Goal: Task Accomplishment & Management: Use online tool/utility

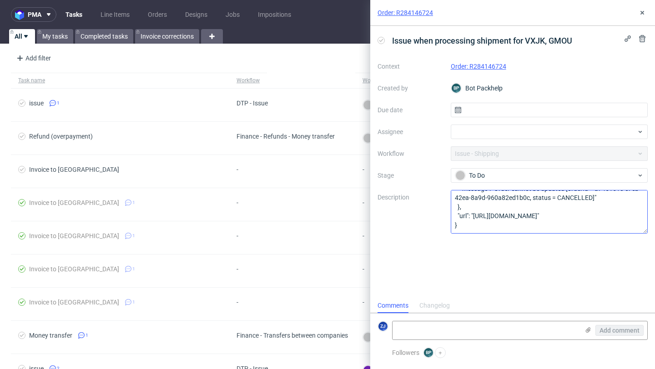
scroll to position [74, 0]
click at [640, 17] on button at bounding box center [641, 12] width 11 height 11
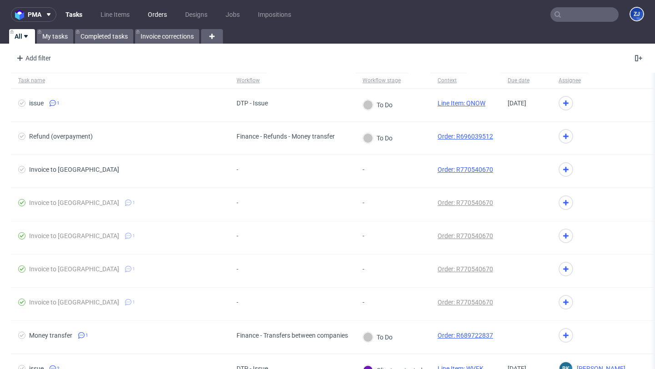
click at [154, 15] on link "Orders" at bounding box center [157, 14] width 30 height 15
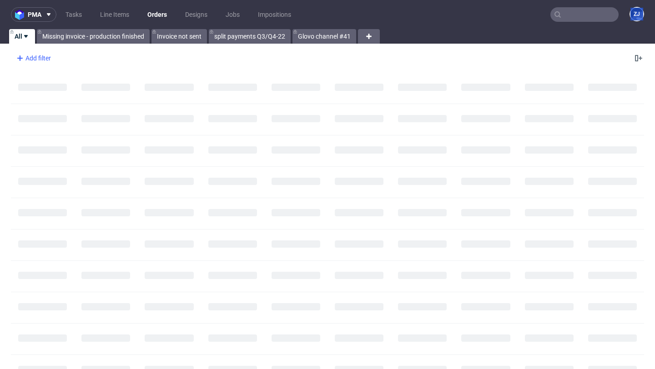
click at [46, 53] on div "Add filter" at bounding box center [33, 58] width 40 height 15
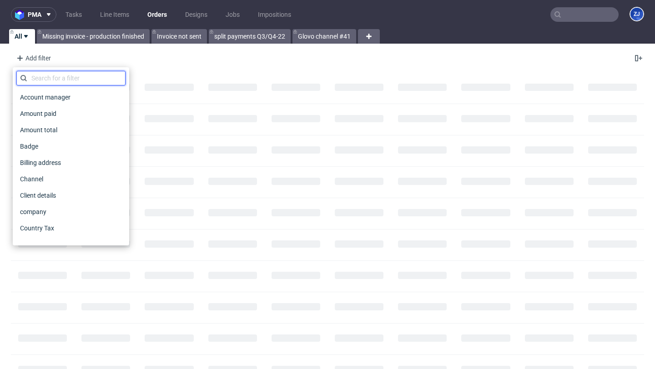
click at [46, 77] on input "text" at bounding box center [70, 78] width 109 height 15
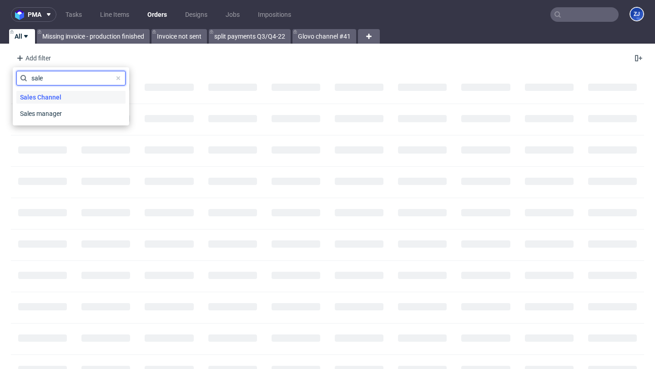
type input "sale"
click at [44, 93] on span "Sales Channel" at bounding box center [40, 97] width 49 height 13
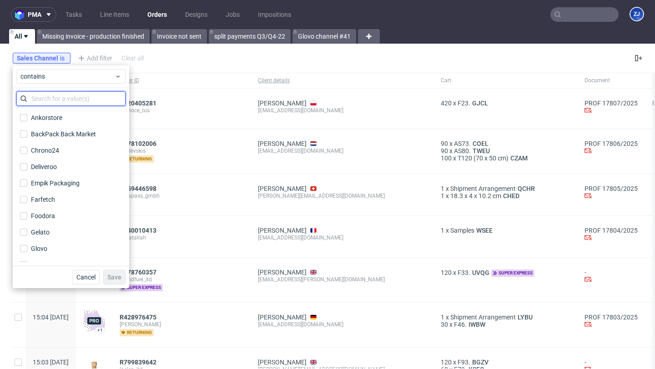
click at [45, 99] on input "text" at bounding box center [70, 98] width 109 height 15
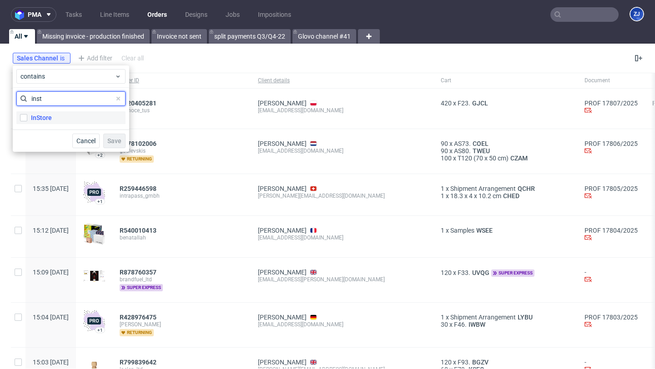
type input "inst"
click at [51, 119] on label "InStore" at bounding box center [70, 117] width 109 height 13
click at [27, 119] on input "InStore" at bounding box center [23, 117] width 7 height 7
checkbox input "true"
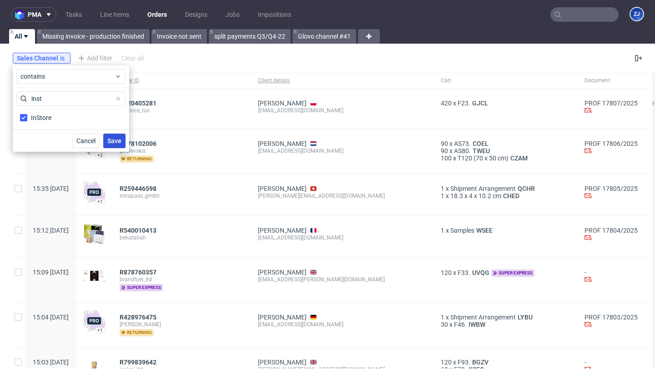
click at [120, 145] on button "Save" at bounding box center [114, 141] width 22 height 15
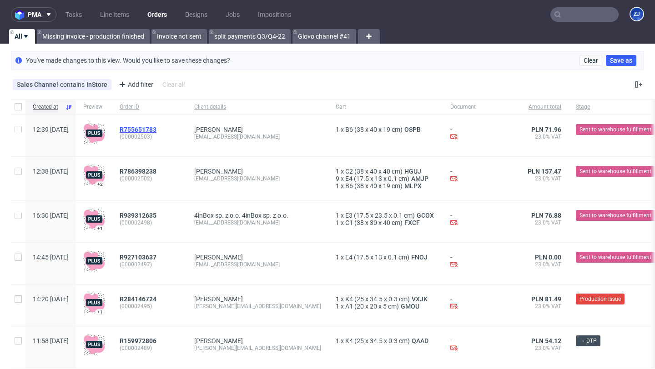
click at [156, 130] on span "R755651783" at bounding box center [138, 129] width 37 height 7
click at [156, 170] on span "R786398238" at bounding box center [138, 171] width 37 height 7
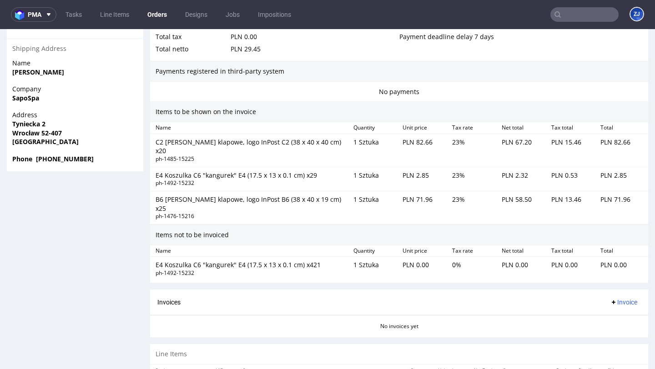
scroll to position [614, 0]
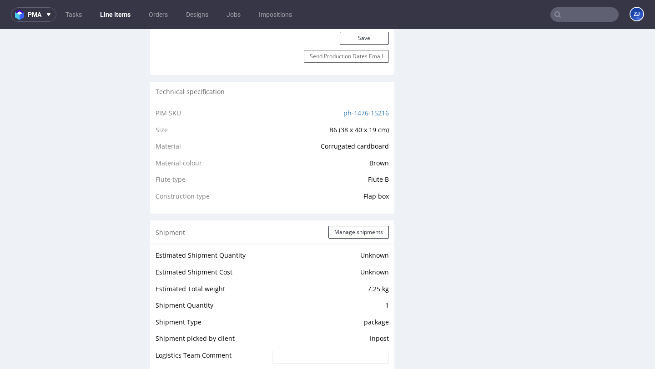
scroll to position [811, 0]
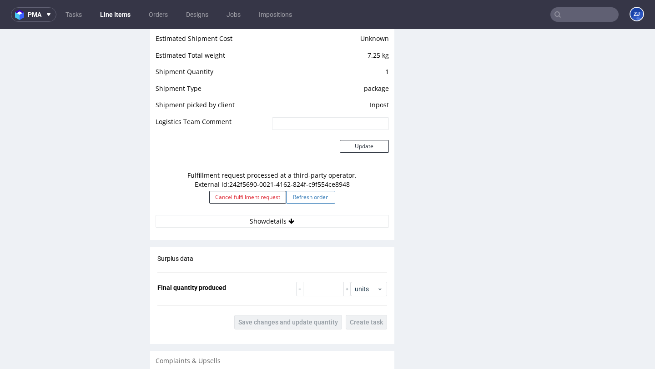
click at [322, 201] on button "Refresh order" at bounding box center [310, 197] width 49 height 13
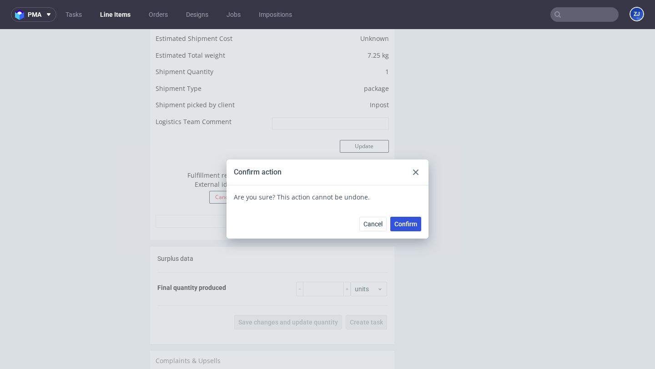
click at [406, 224] on span "Confirm" at bounding box center [405, 224] width 23 height 6
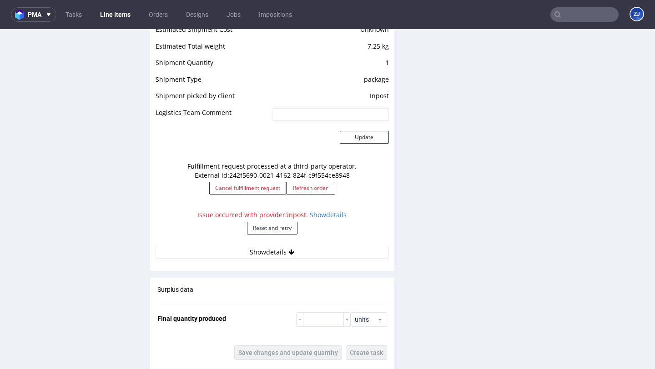
scroll to position [878, 0]
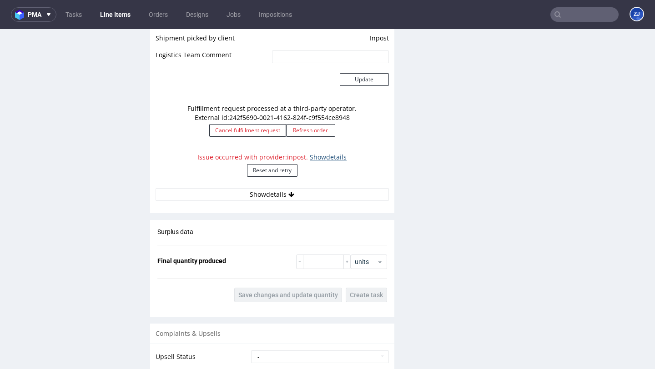
click at [330, 155] on link "Show details" at bounding box center [328, 157] width 37 height 9
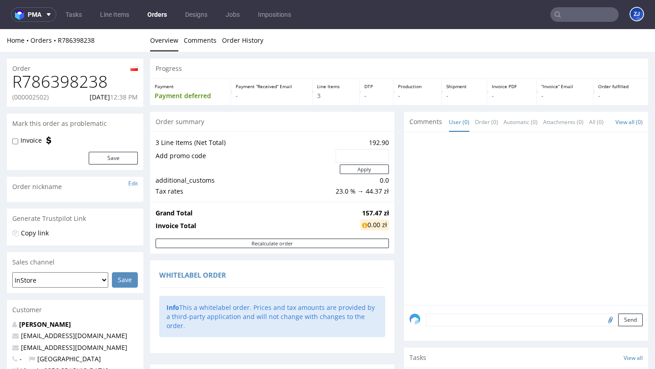
click at [165, 20] on link "Orders" at bounding box center [157, 14] width 30 height 15
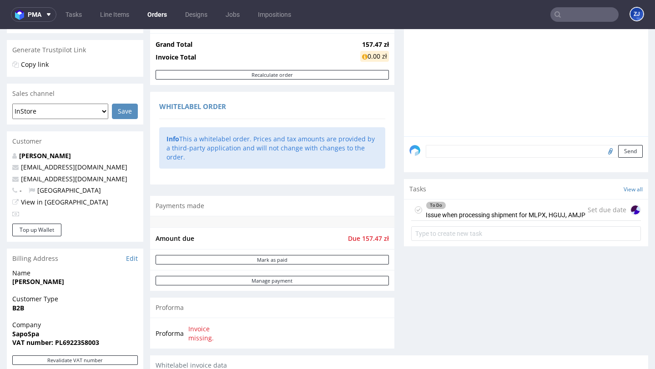
scroll to position [226, 0]
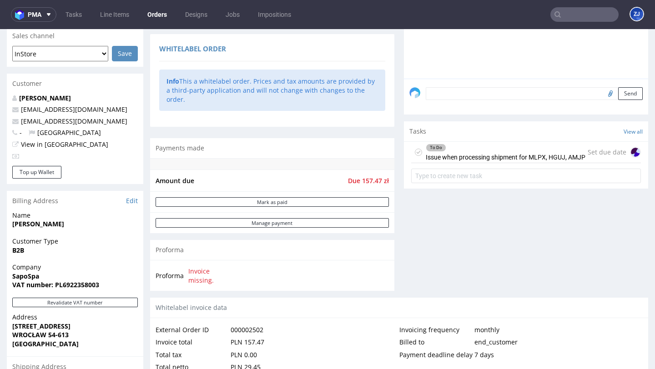
click at [494, 161] on div "To Do Issue when processing shipment for MLPX, HGUJ, AMJP" at bounding box center [506, 152] width 160 height 21
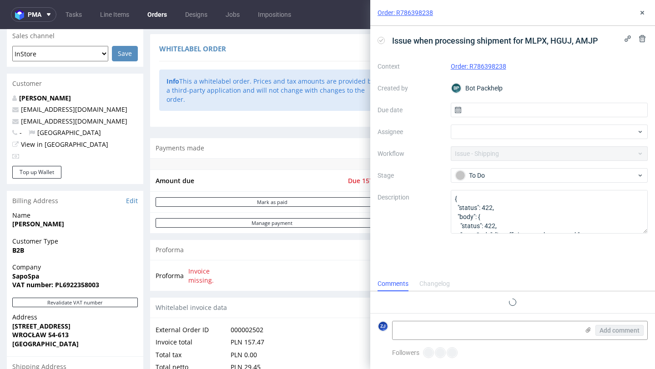
scroll to position [7, 0]
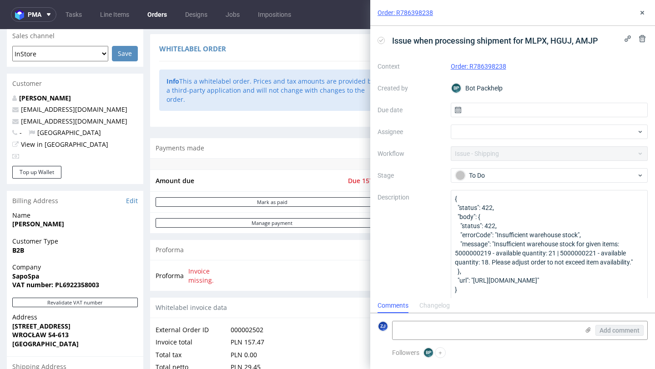
drag, startPoint x: 644, startPoint y: 233, endPoint x: 616, endPoint y: 361, distance: 131.6
click at [617, 362] on div "Order: R786398238 Issue when processing shipment for MLPX, HGUJ, AMJP Context O…" at bounding box center [512, 184] width 285 height 369
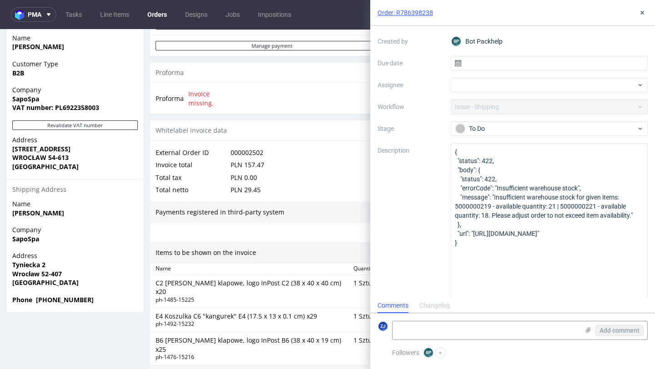
scroll to position [421, 0]
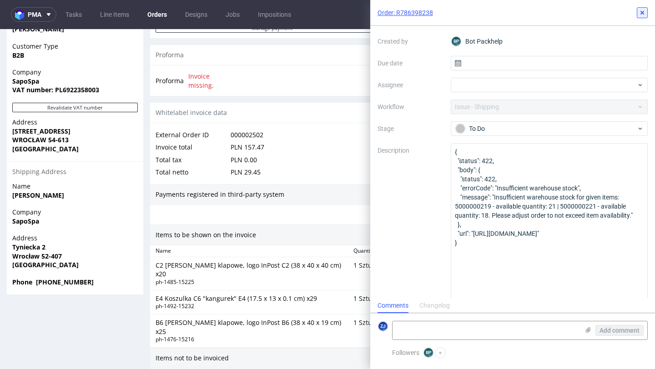
click at [643, 9] on icon at bounding box center [641, 12] width 7 height 7
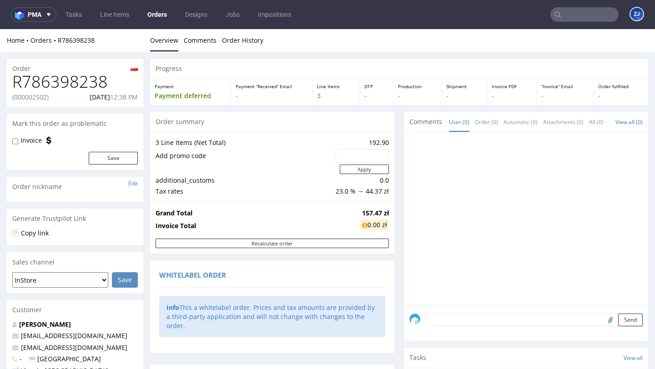
click at [78, 87] on h1 "R786398238" at bounding box center [74, 82] width 125 height 18
copy h1 "R786398238"
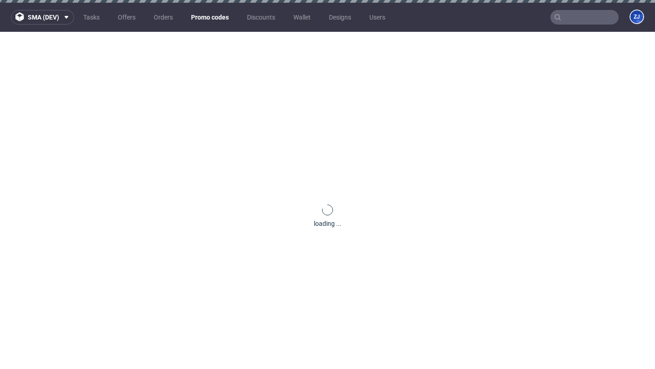
click at [212, 14] on link "Promo codes" at bounding box center [209, 17] width 49 height 15
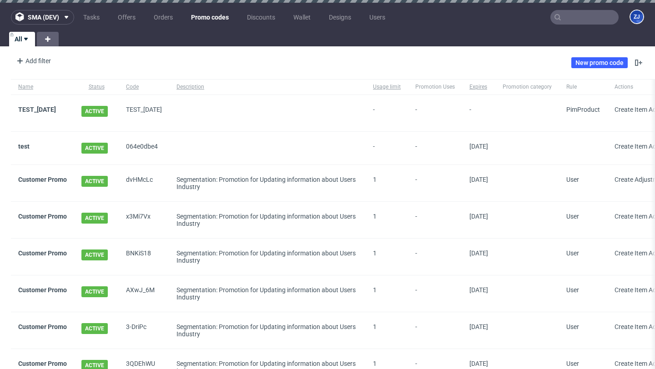
click at [35, 104] on div "TEST_PASKO" at bounding box center [42, 113] width 63 height 36
click at [26, 143] on link "test" at bounding box center [23, 146] width 11 height 7
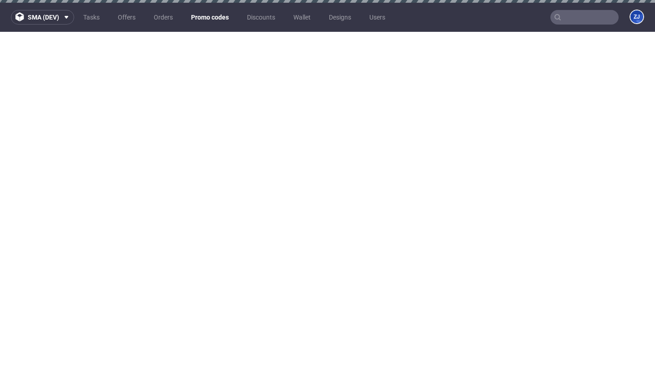
click at [209, 21] on link "Promo codes" at bounding box center [209, 17] width 49 height 15
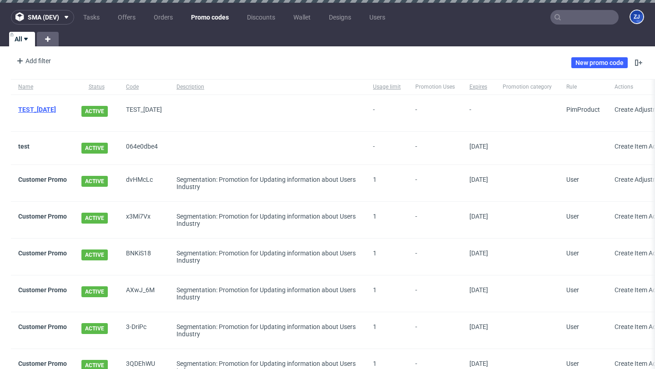
click at [49, 109] on link "TEST_PASKO" at bounding box center [37, 109] width 38 height 7
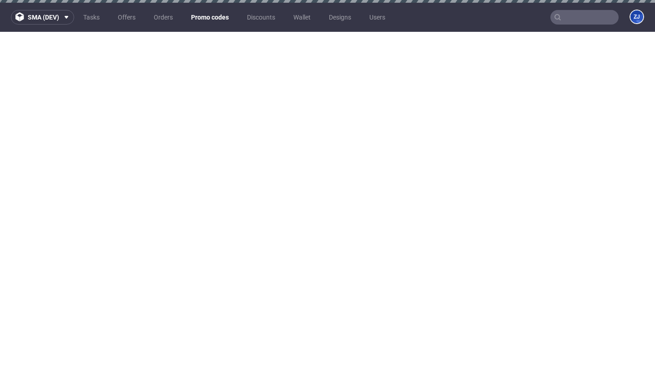
click at [202, 19] on link "Promo codes" at bounding box center [209, 17] width 49 height 15
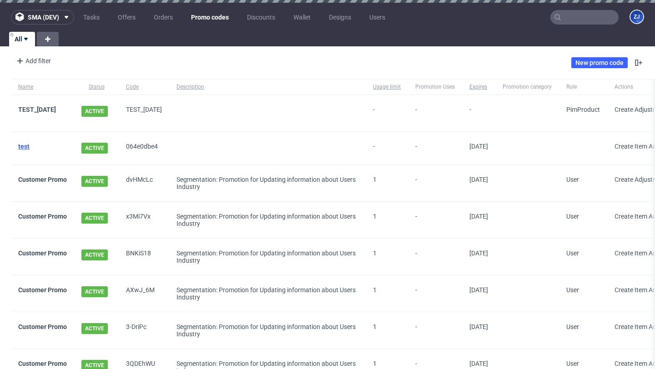
click at [27, 143] on link "test" at bounding box center [23, 146] width 11 height 7
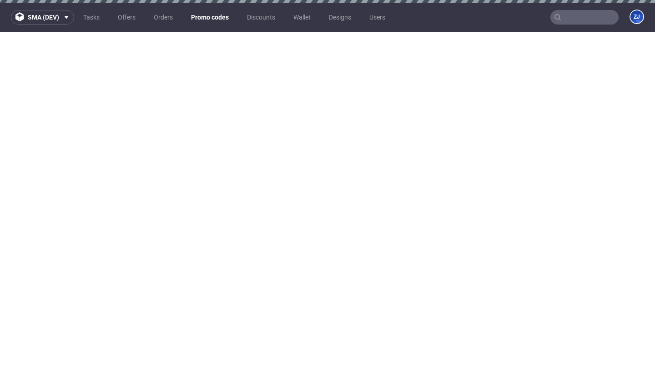
click at [211, 21] on link "Promo codes" at bounding box center [209, 17] width 49 height 15
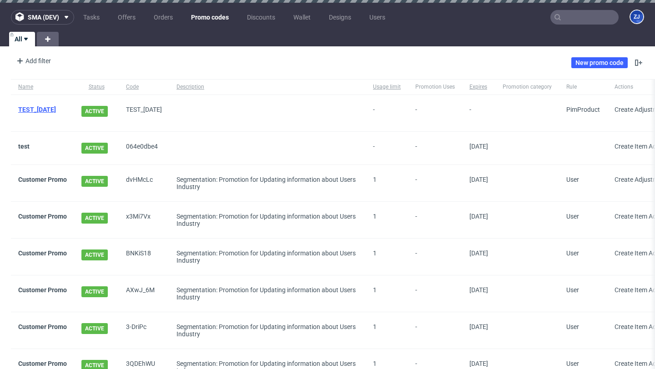
click at [31, 109] on link "TEST_PASKO" at bounding box center [37, 109] width 38 height 7
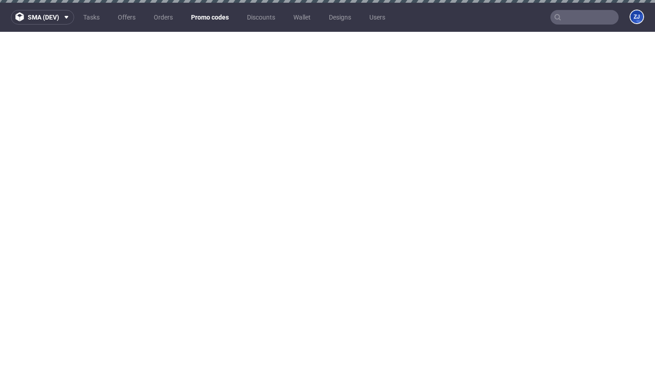
click at [218, 20] on link "Promo codes" at bounding box center [209, 17] width 49 height 15
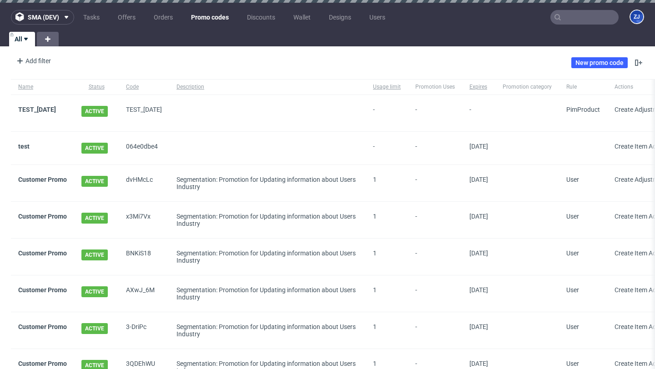
click at [22, 137] on div "test" at bounding box center [42, 148] width 63 height 33
click at [23, 143] on link "test" at bounding box center [23, 146] width 11 height 7
